Goal: Information Seeking & Learning: Learn about a topic

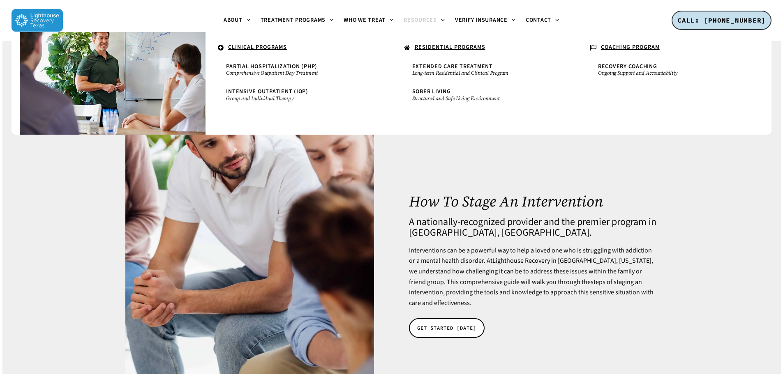
click at [265, 41] on li "CLINICAL PROGRAMS Partial Hospitalization (PHP) Comprehensive Outpatient Day Tr…" at bounding box center [298, 83] width 186 height 103
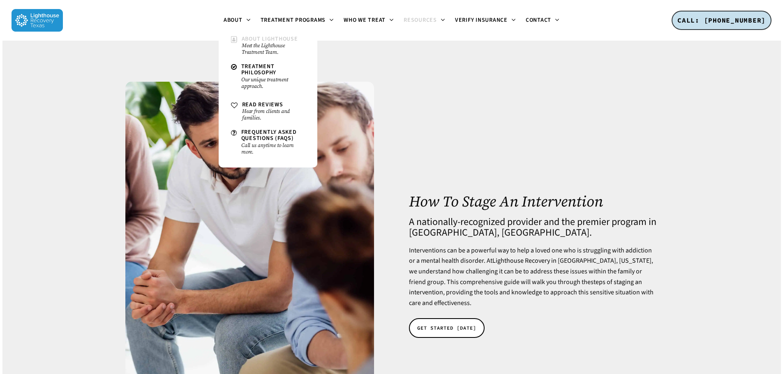
click at [249, 37] on span "About Lighthouse" at bounding box center [270, 39] width 56 height 8
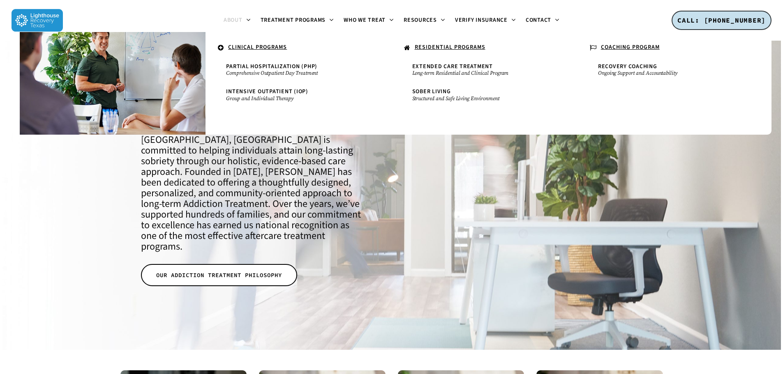
click at [447, 44] on u "RESIDENTIAL PROGRAMS" at bounding box center [450, 47] width 71 height 8
click at [445, 48] on u "RESIDENTIAL PROGRAMS" at bounding box center [450, 47] width 71 height 8
click at [442, 66] on span "Extended Care Treatment" at bounding box center [452, 66] width 81 height 8
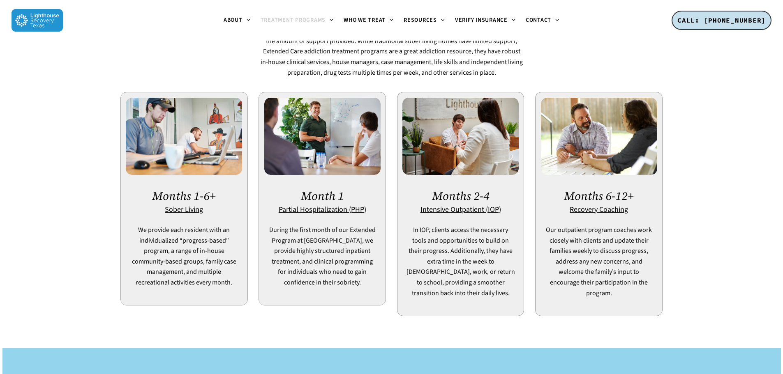
scroll to position [493, 0]
